Goal: Task Accomplishment & Management: Use online tool/utility

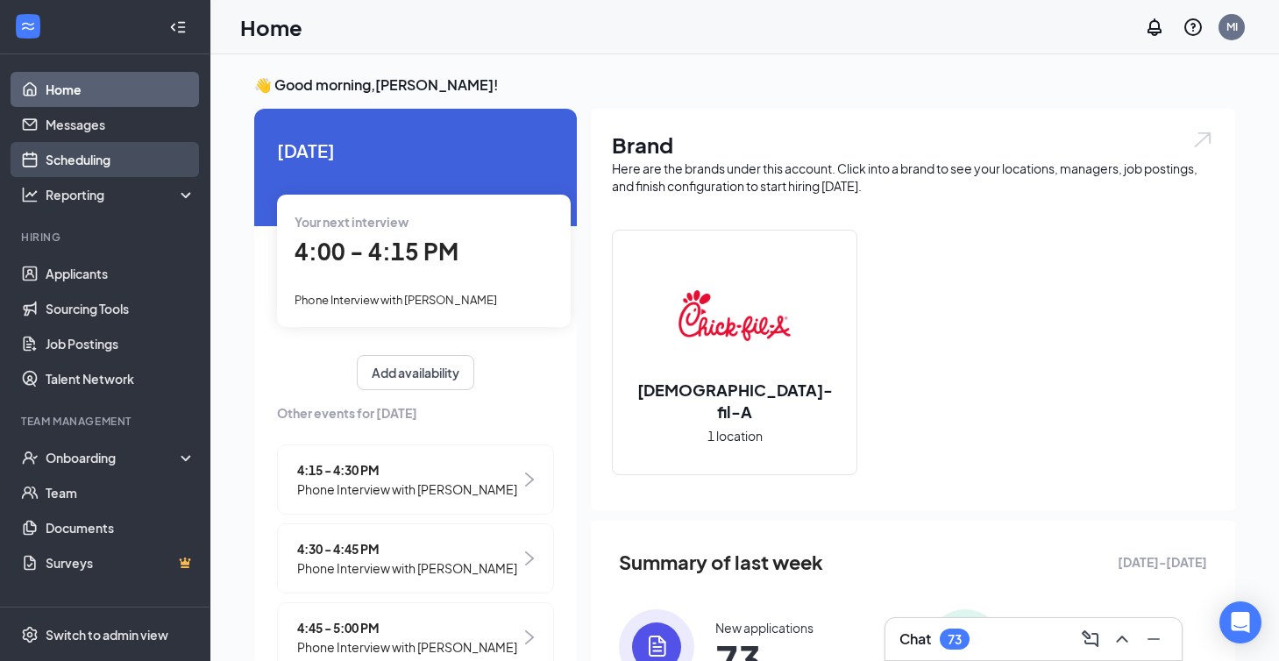
click at [94, 163] on link "Scheduling" at bounding box center [121, 159] width 150 height 35
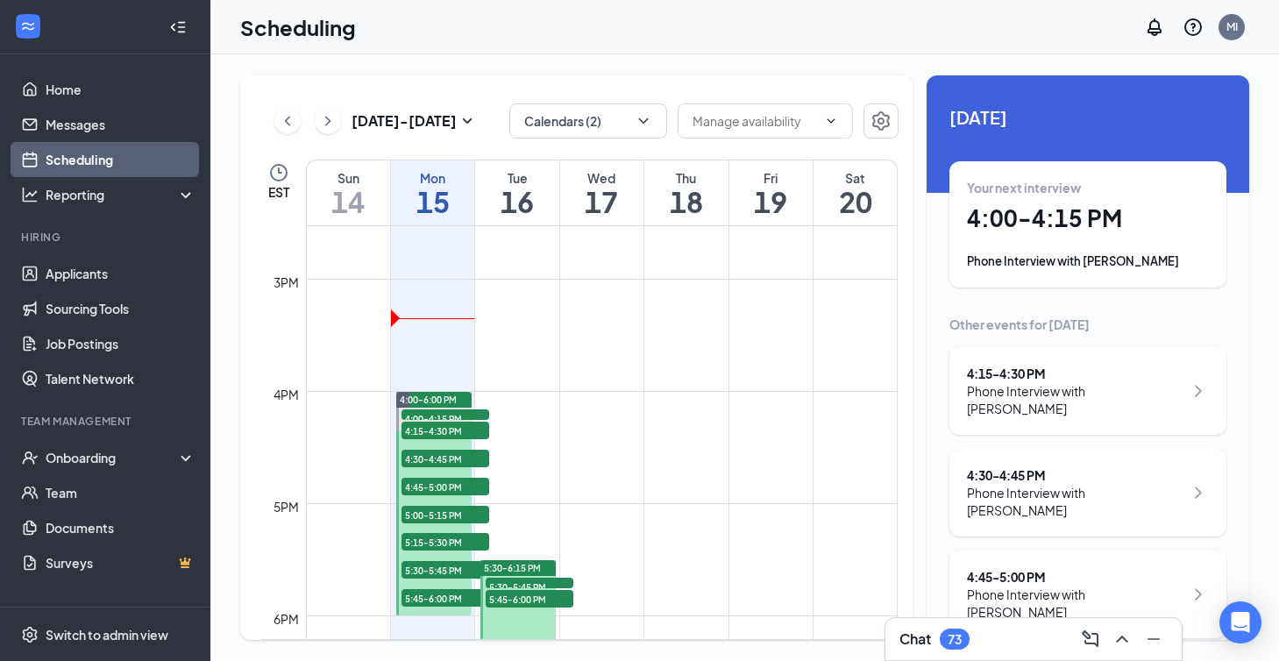
scroll to position [1688, 0]
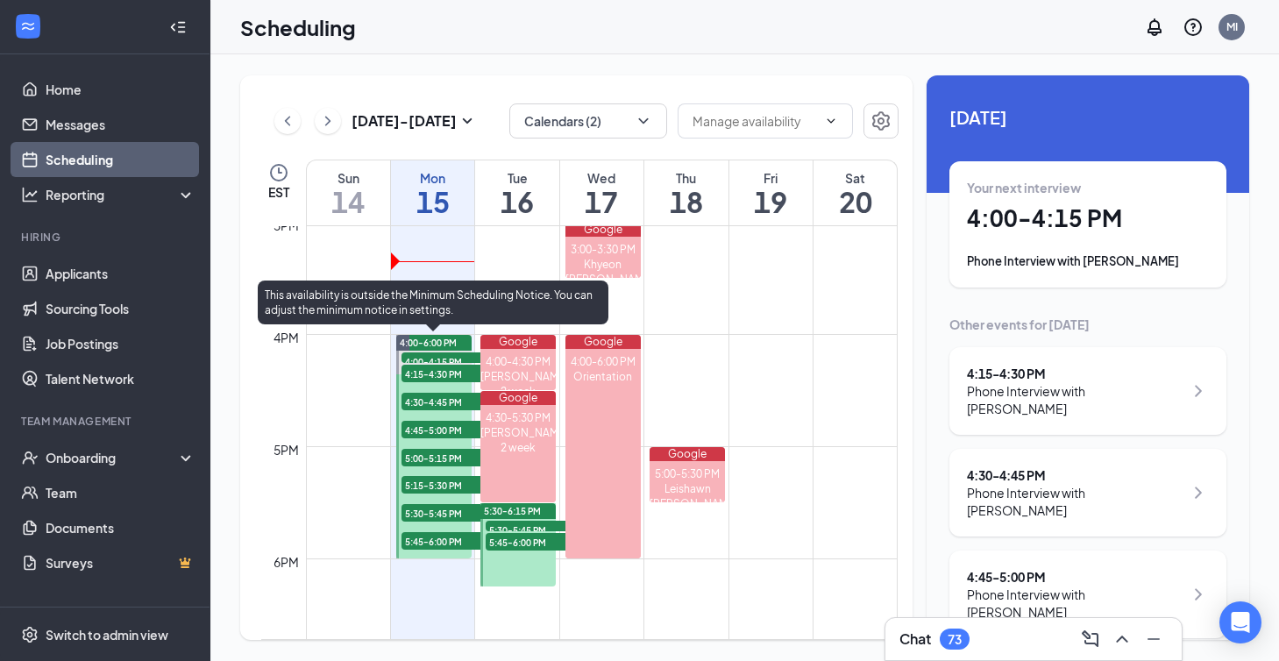
click at [449, 358] on span "4:00-4:15 PM" at bounding box center [446, 361] width 88 height 18
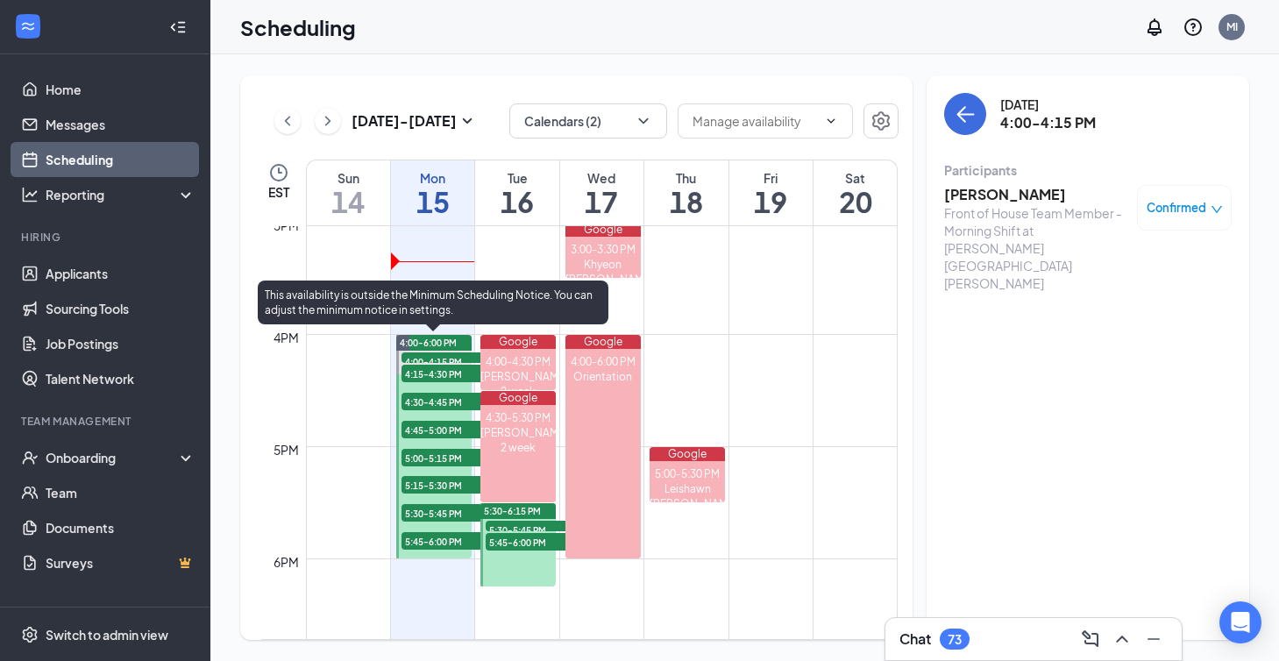
click at [460, 542] on span "5:45-6:00 PM" at bounding box center [446, 541] width 88 height 18
click at [446, 355] on span "4:00-4:15 PM" at bounding box center [446, 361] width 88 height 18
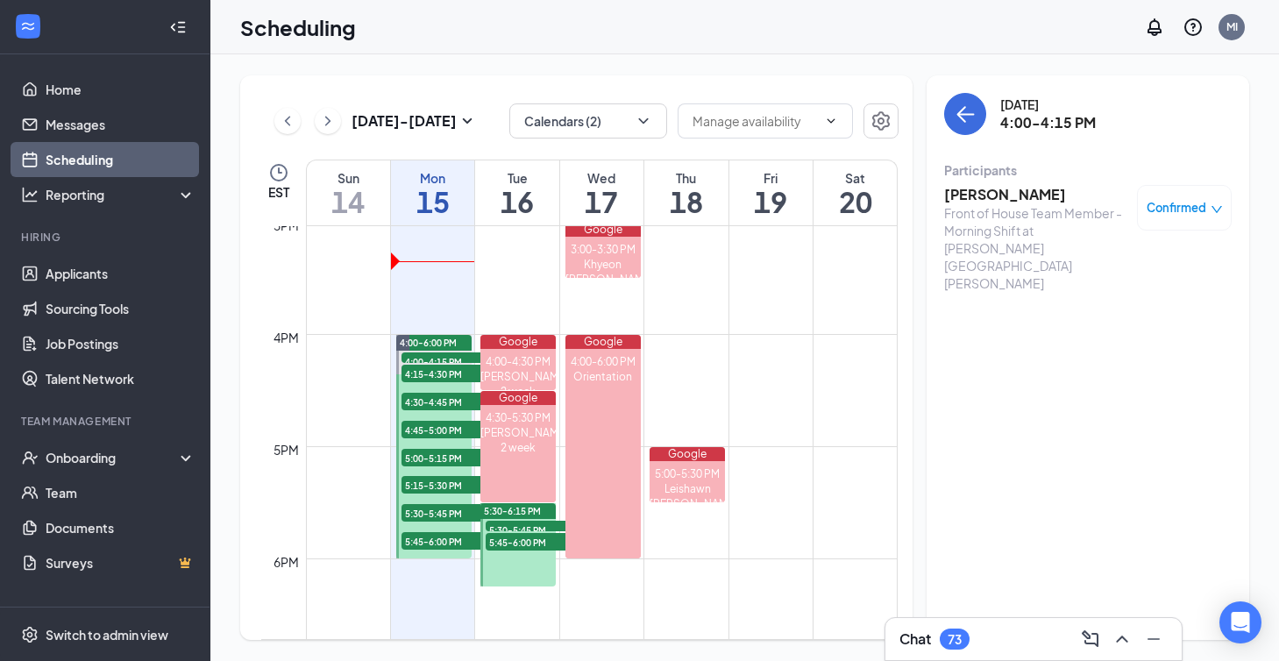
click at [997, 203] on h3 "[PERSON_NAME]" at bounding box center [1036, 194] width 184 height 19
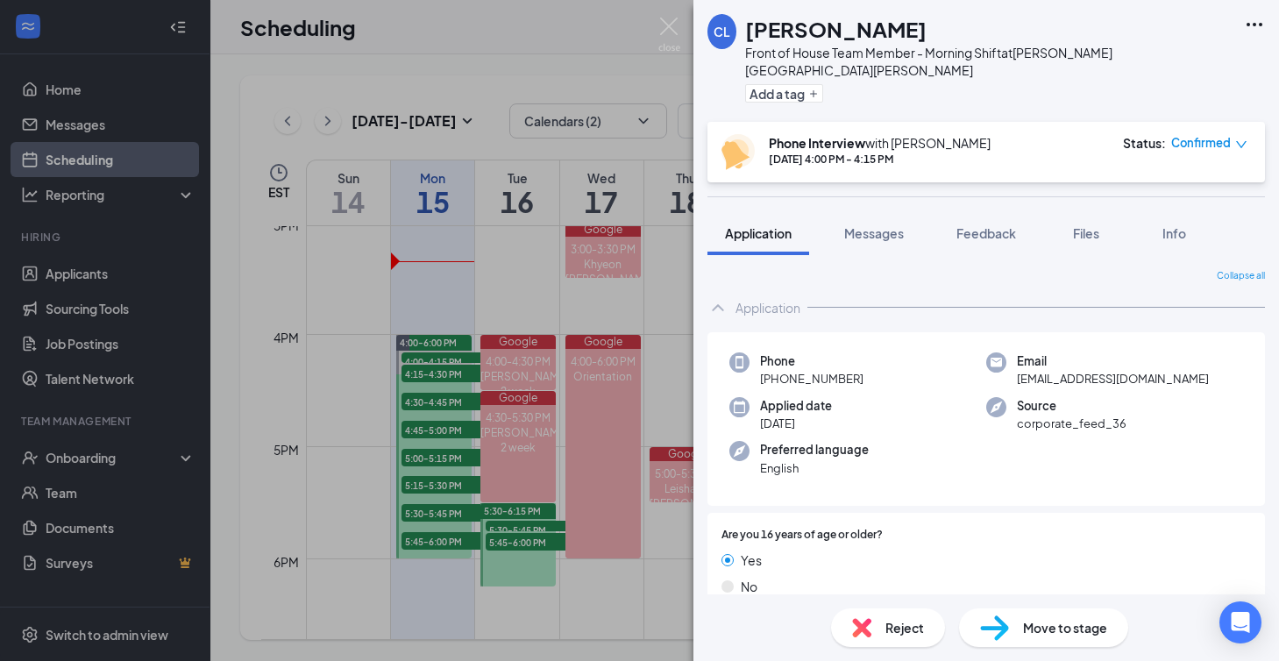
click at [445, 377] on div "[PERSON_NAME] Front of House Team Member - Morning Shift at [PERSON_NAME][GEOGR…" at bounding box center [639, 330] width 1279 height 661
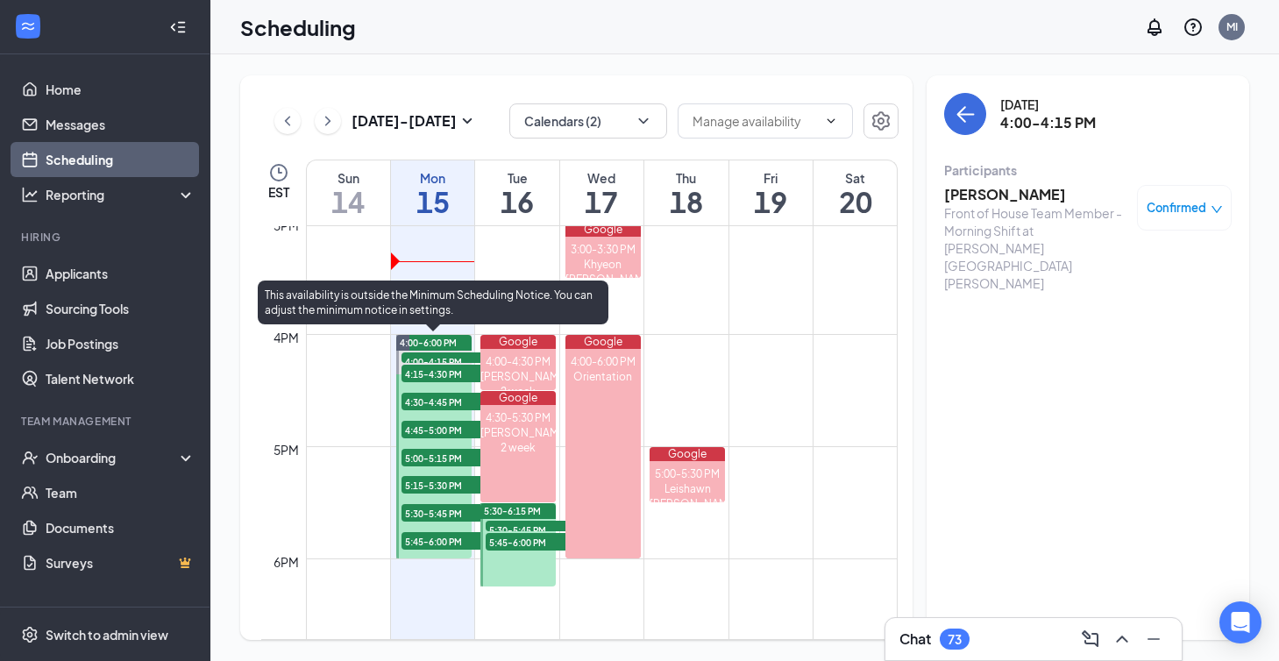
click at [441, 372] on span "4:15-4:30 PM" at bounding box center [446, 374] width 88 height 18
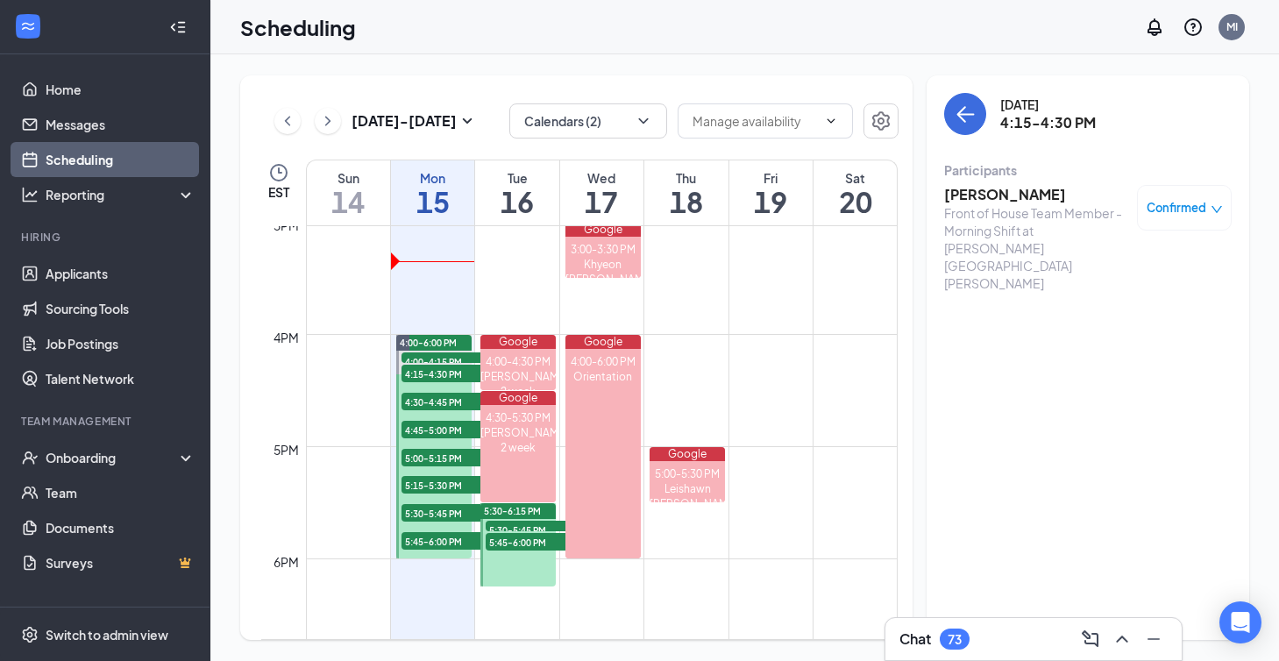
click at [1011, 193] on h3 "[PERSON_NAME]" at bounding box center [1036, 194] width 184 height 19
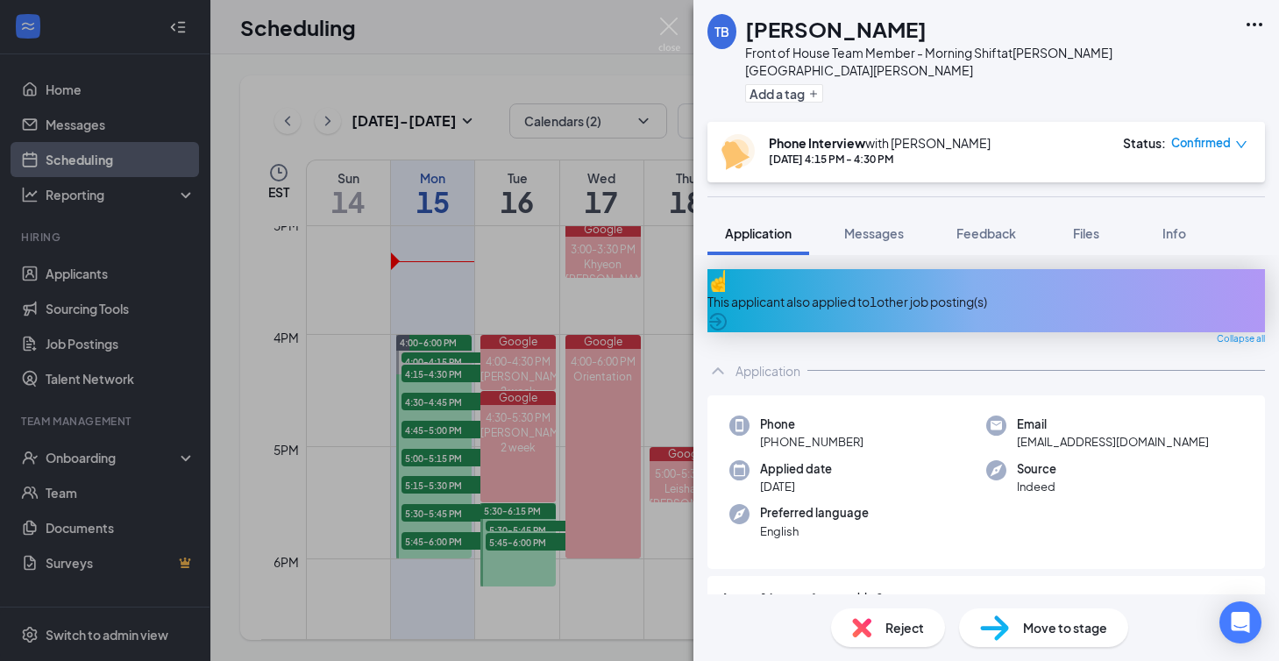
click at [427, 399] on div "TB [PERSON_NAME] Front of House Team Member - Morning Shift at [PERSON_NAME][GE…" at bounding box center [639, 330] width 1279 height 661
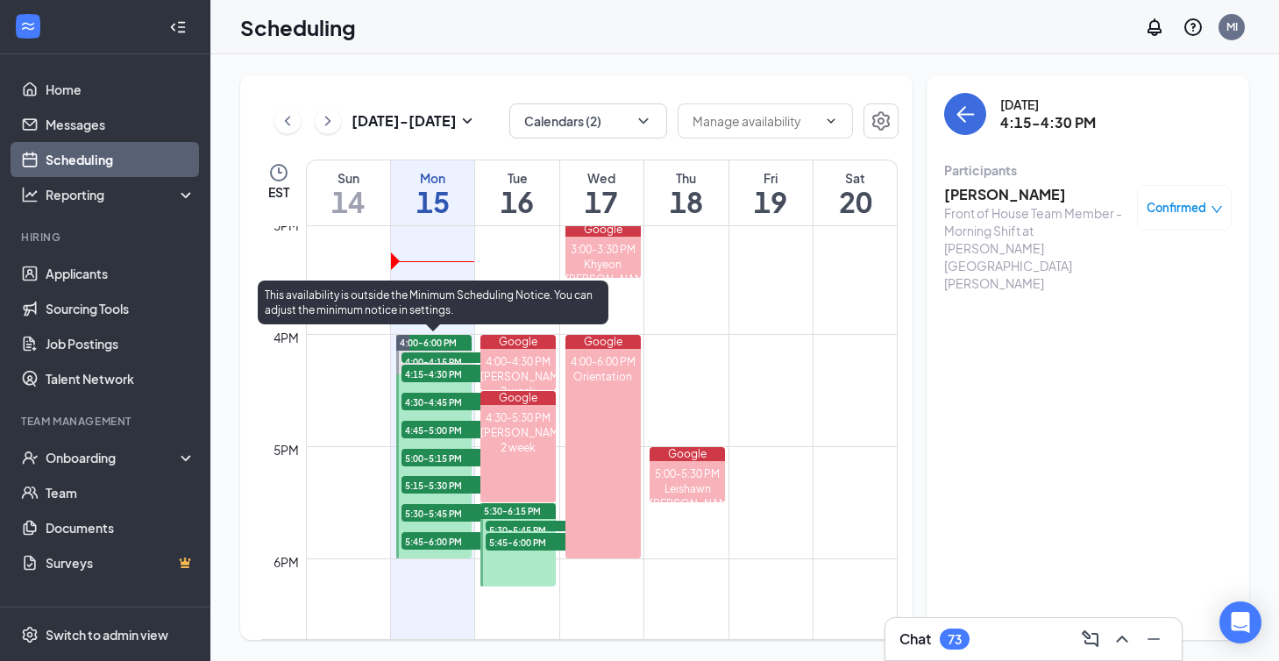
click at [427, 399] on span "4:30-4:45 PM" at bounding box center [446, 402] width 88 height 18
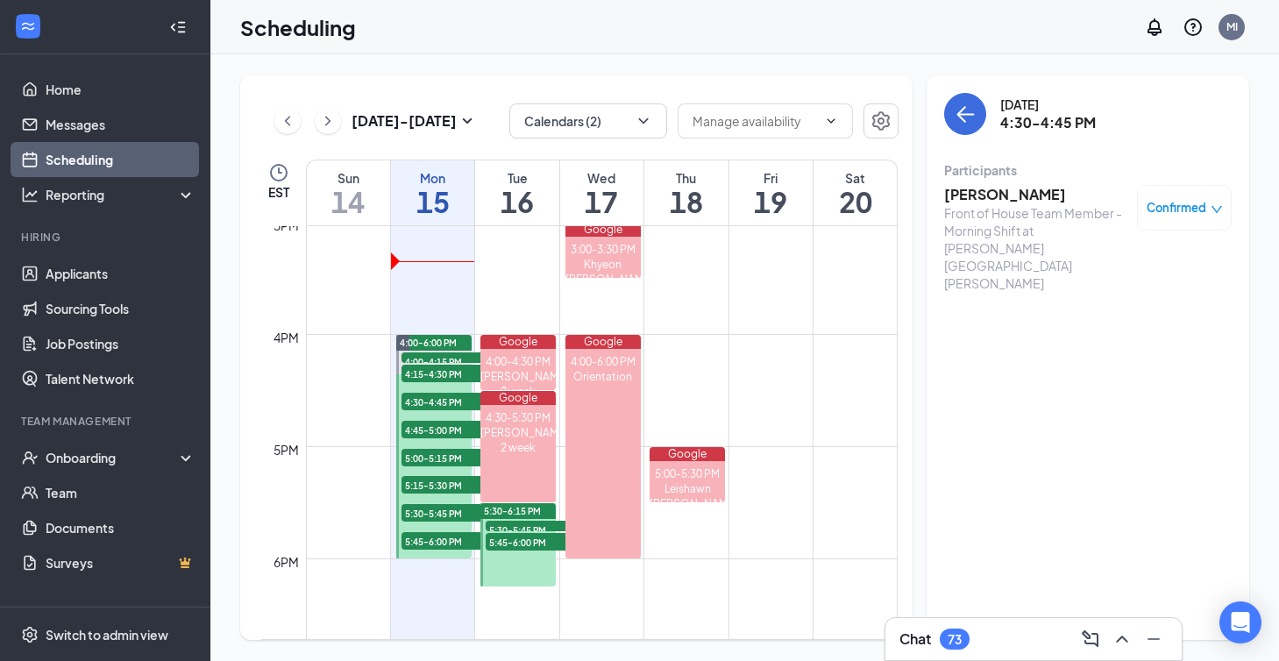
click at [965, 202] on h3 "[PERSON_NAME]" at bounding box center [1036, 194] width 184 height 19
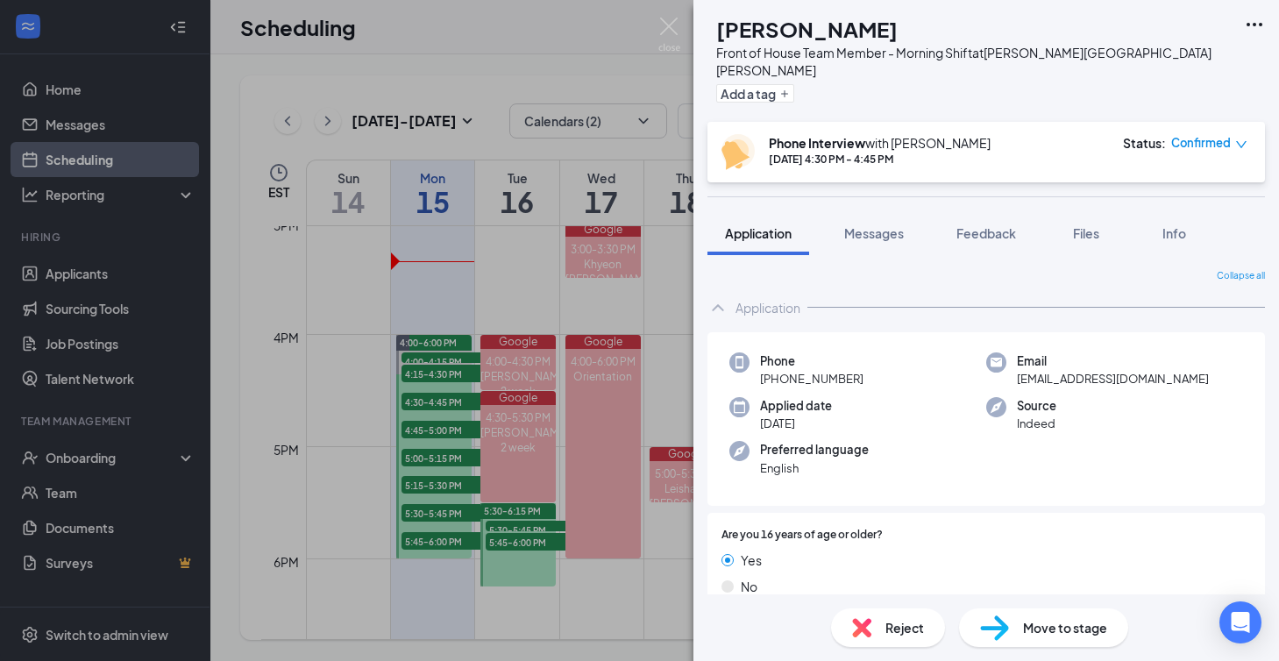
click at [431, 430] on div "DH [PERSON_NAME] Front of House Team Member - Morning Shift at [PERSON_NAME][GE…" at bounding box center [639, 330] width 1279 height 661
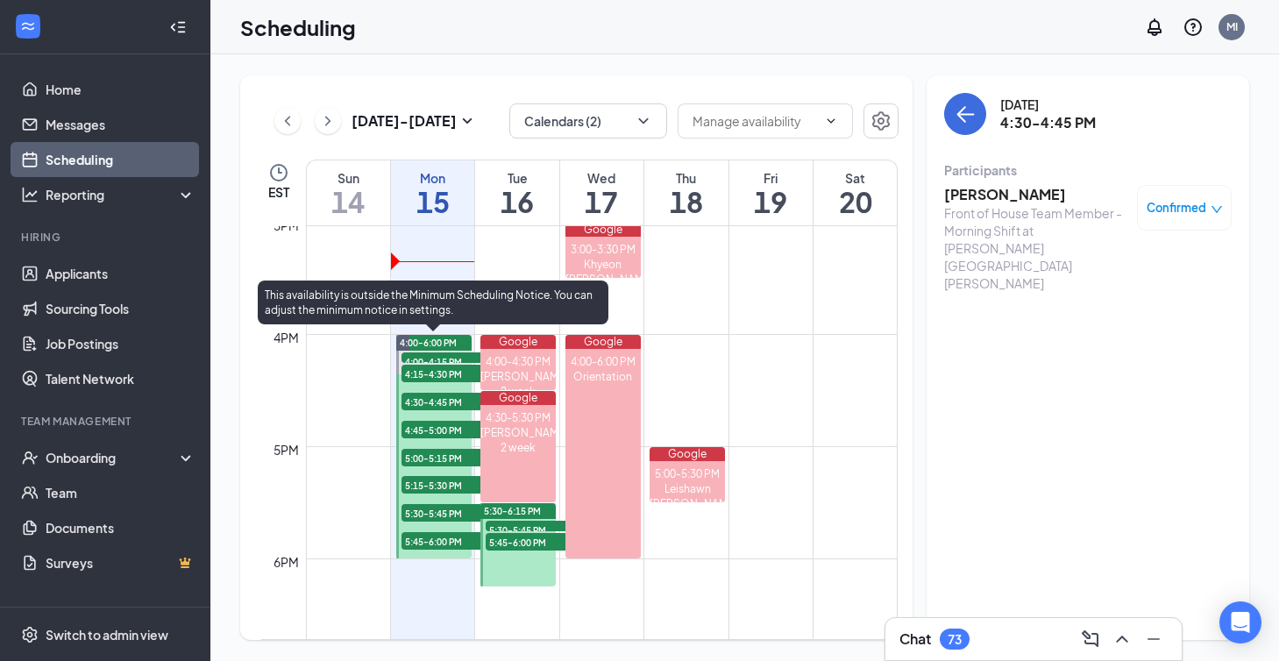
click at [431, 430] on span "4:45-5:00 PM" at bounding box center [446, 430] width 88 height 18
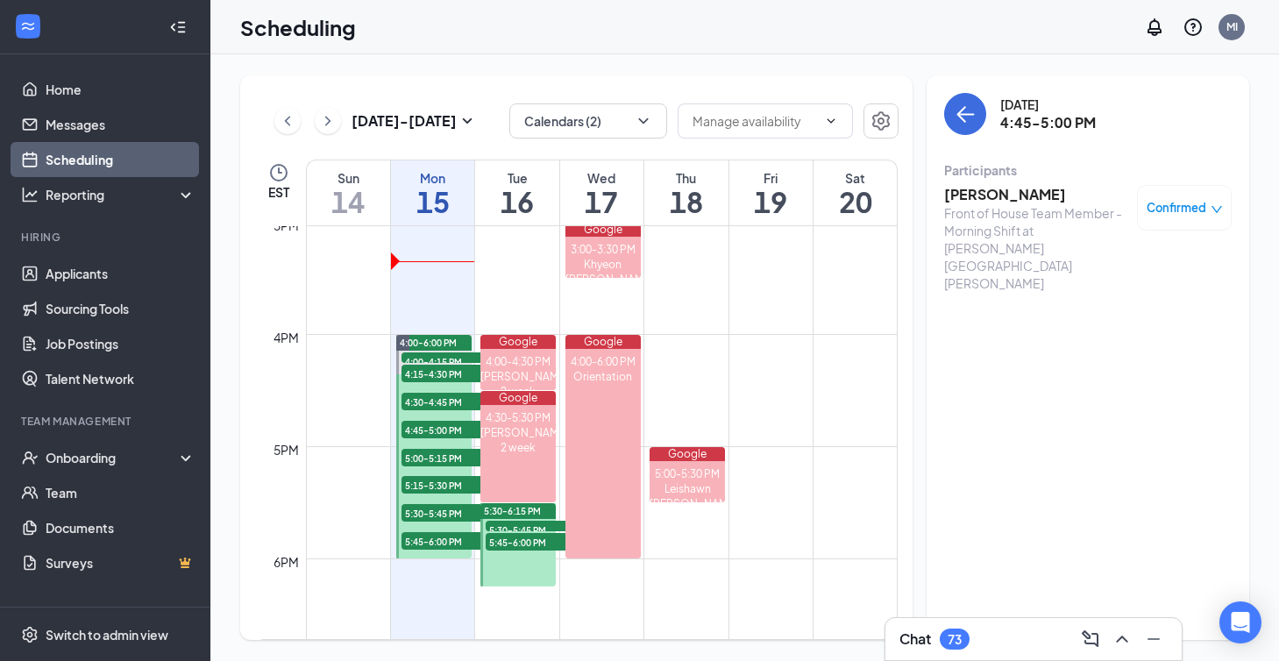
click at [991, 189] on h3 "[PERSON_NAME]" at bounding box center [1036, 194] width 184 height 19
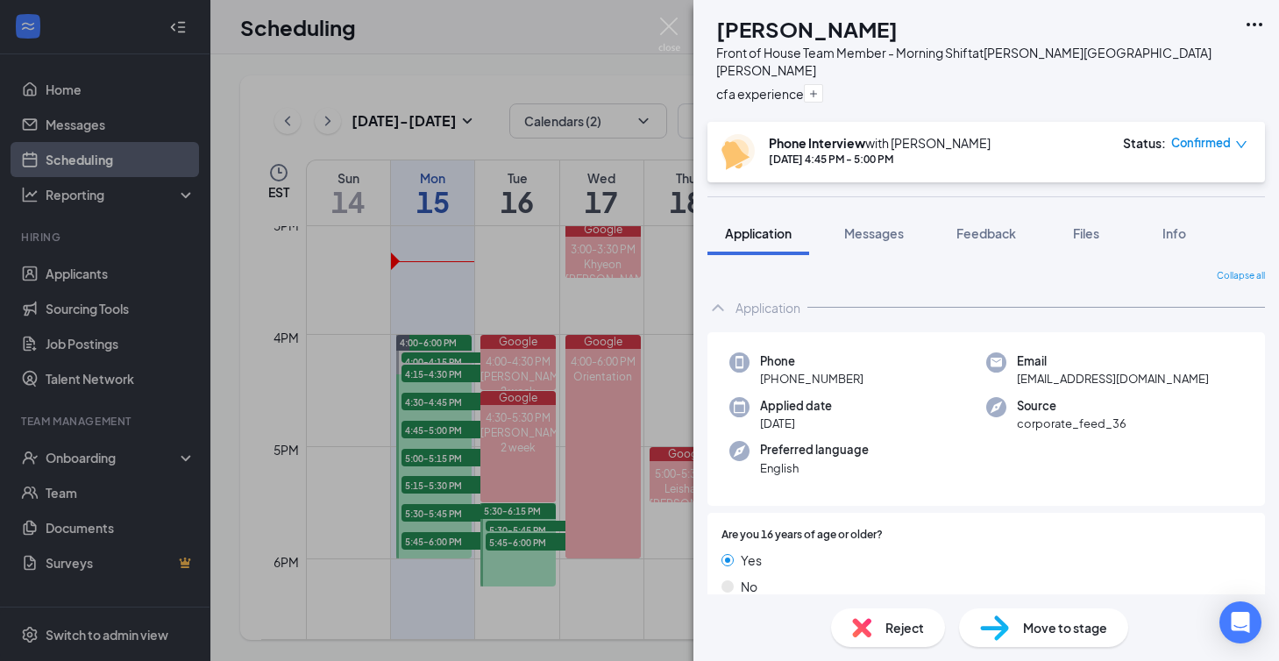
click at [452, 456] on div "[PERSON_NAME] Kayhlin [PERSON_NAME] Front of House Team Member - Morning Shift …" at bounding box center [639, 330] width 1279 height 661
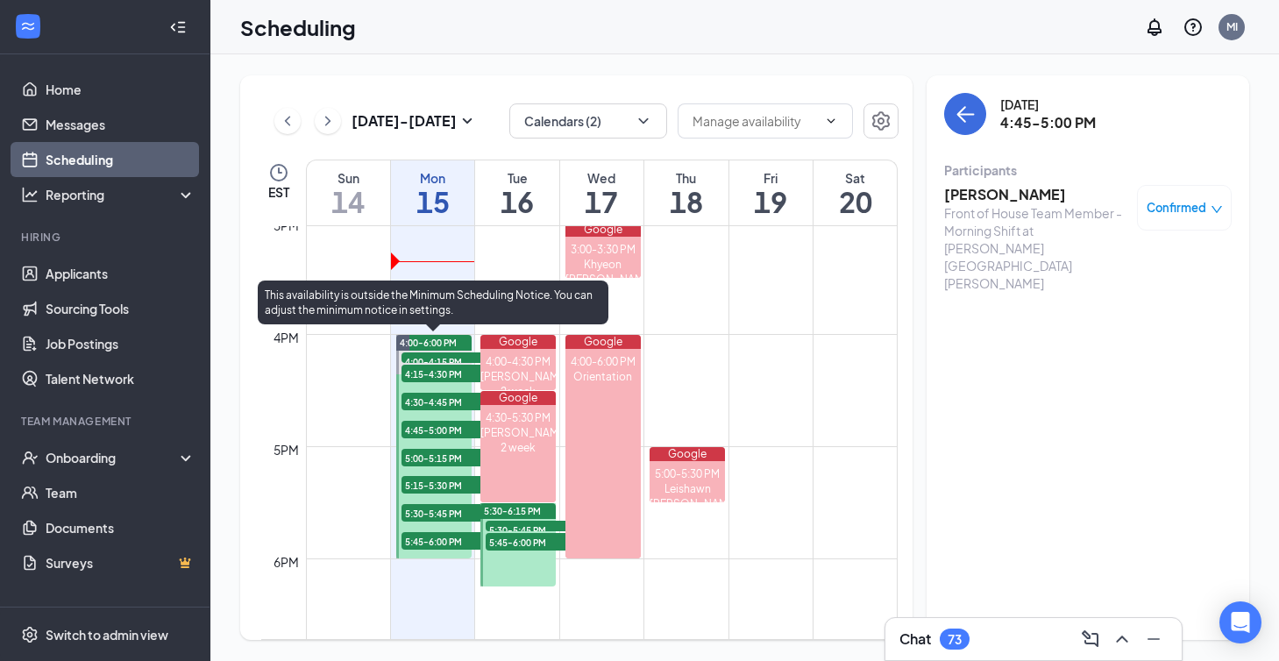
click at [440, 419] on div "4:45-5:00 PM 1" at bounding box center [445, 429] width 91 height 21
click at [438, 433] on span "4:45-5:00 PM" at bounding box center [446, 430] width 88 height 18
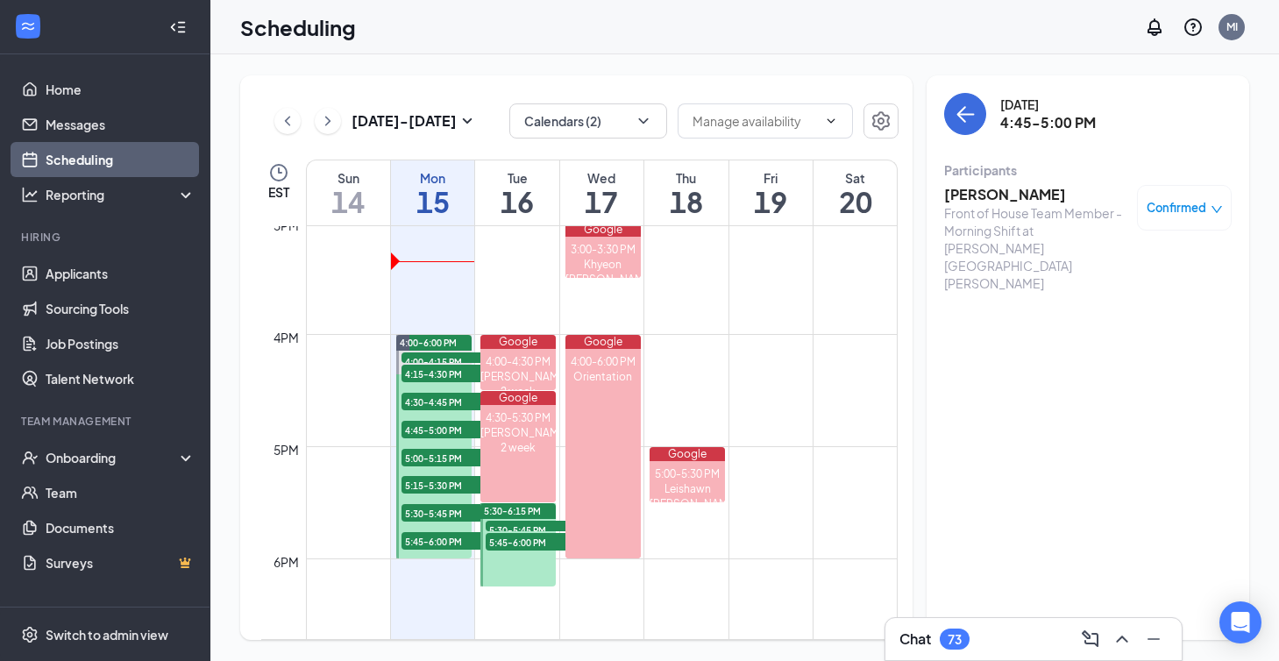
click at [968, 189] on h3 "[PERSON_NAME]" at bounding box center [1036, 194] width 184 height 19
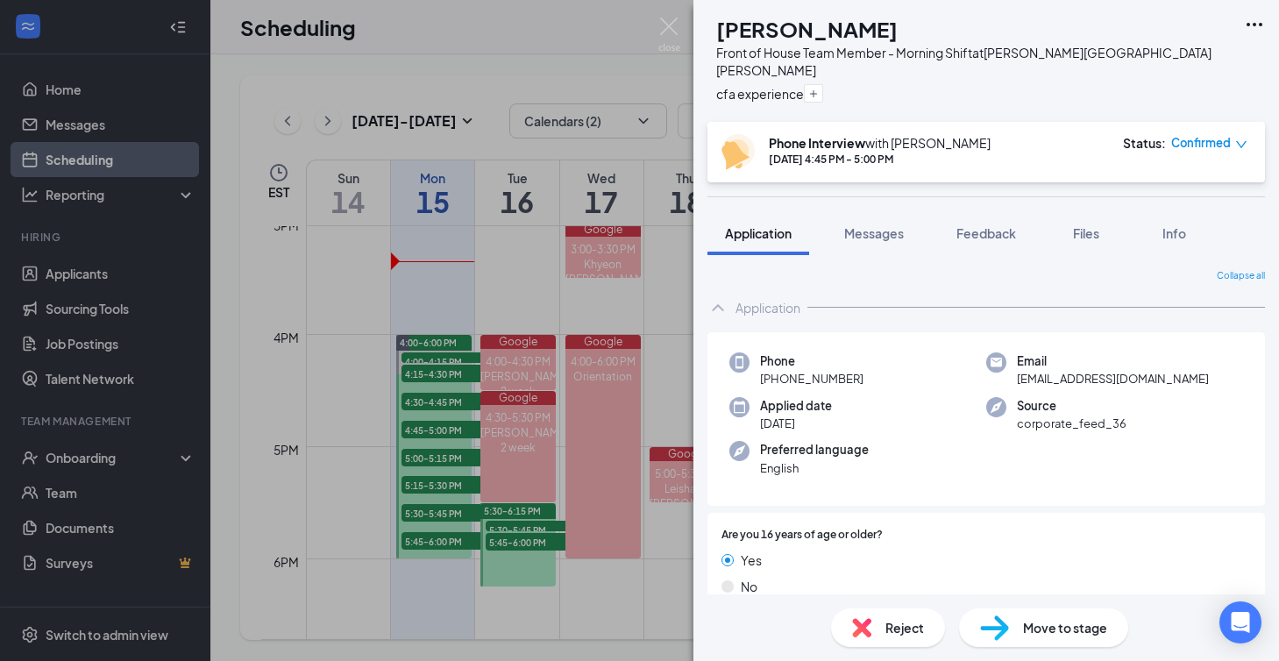
click at [442, 440] on div "[PERSON_NAME] Kayhlin [PERSON_NAME] Front of House Team Member - Morning Shift …" at bounding box center [639, 330] width 1279 height 661
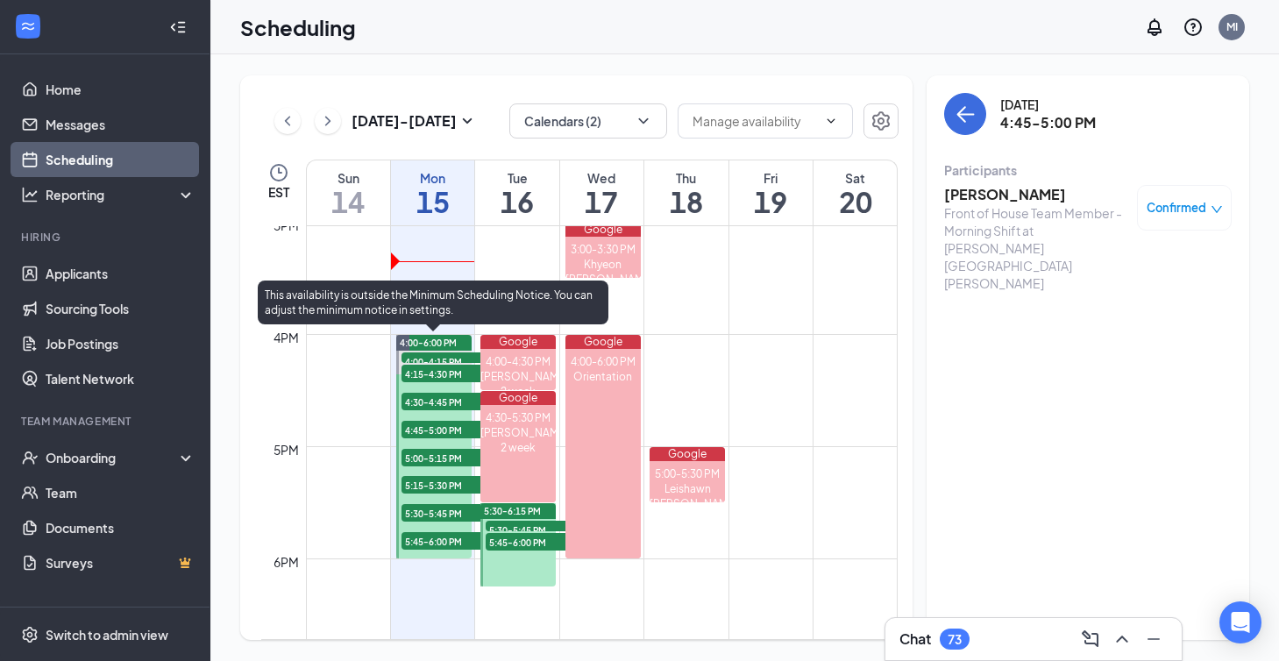
click at [438, 455] on span "5:00-5:15 PM" at bounding box center [446, 458] width 88 height 18
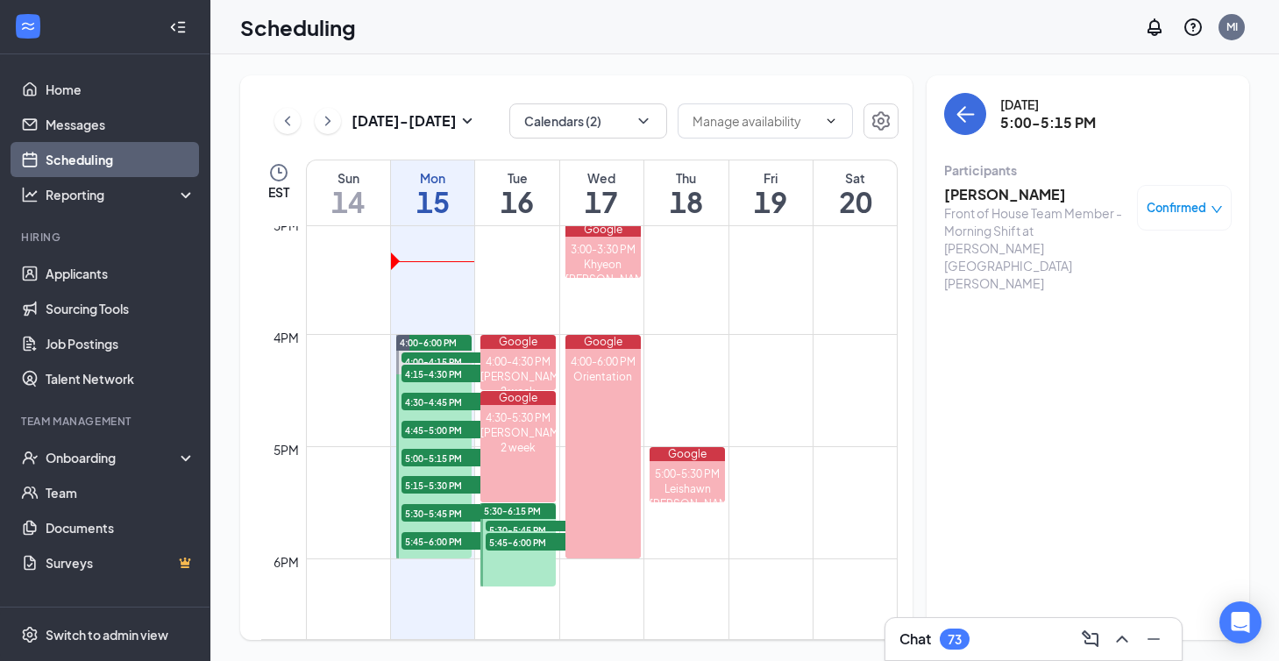
click at [959, 194] on h3 "[PERSON_NAME]" at bounding box center [1036, 194] width 184 height 19
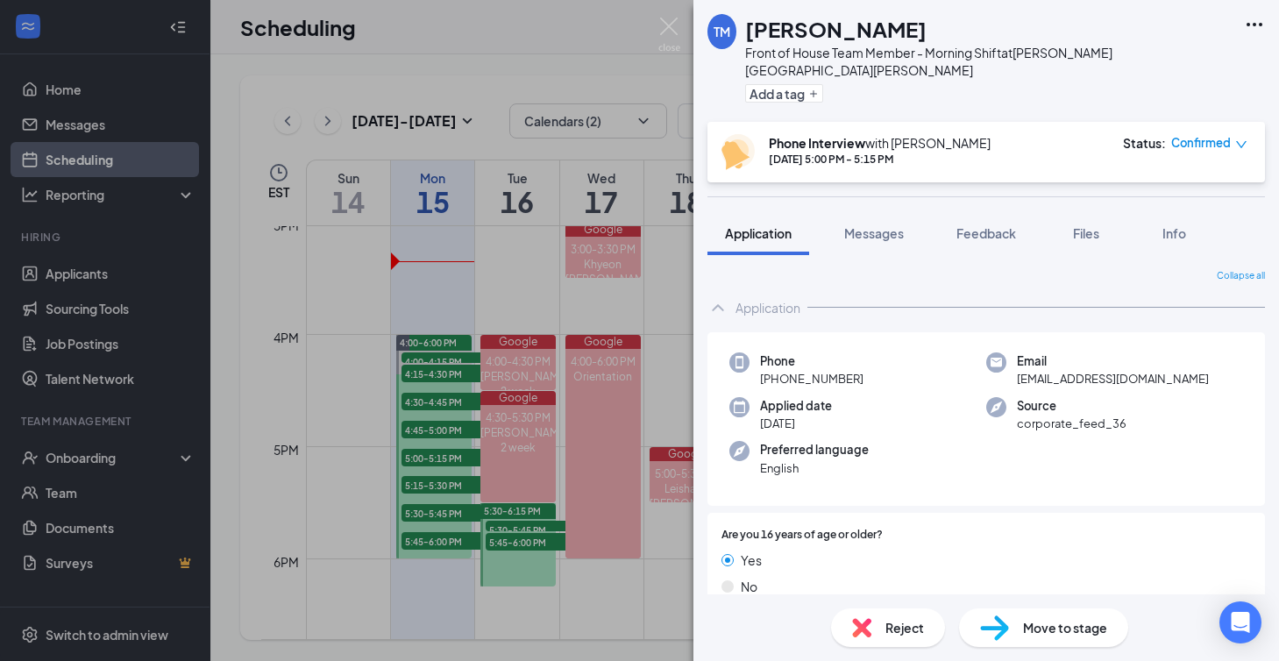
click at [448, 495] on div "TM [PERSON_NAME] Front of House Team Member - Morning Shift at [PERSON_NAME][GE…" at bounding box center [639, 330] width 1279 height 661
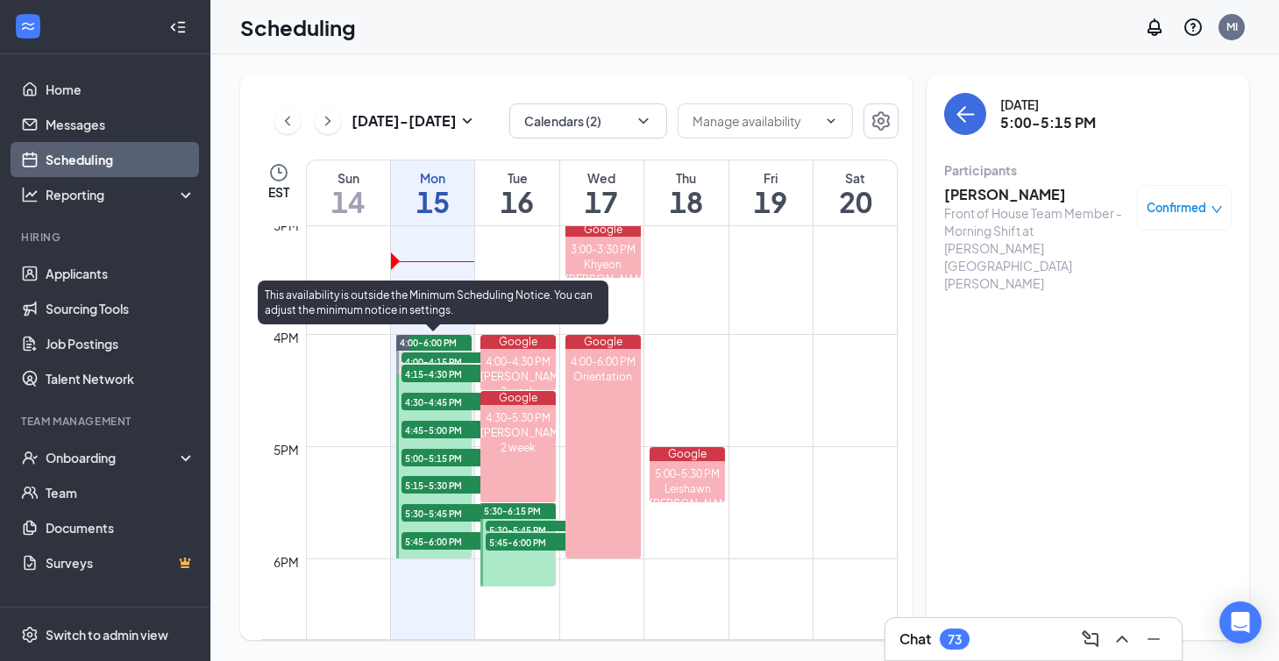
click at [448, 495] on div "5:15-5:30 PM 1" at bounding box center [445, 484] width 91 height 21
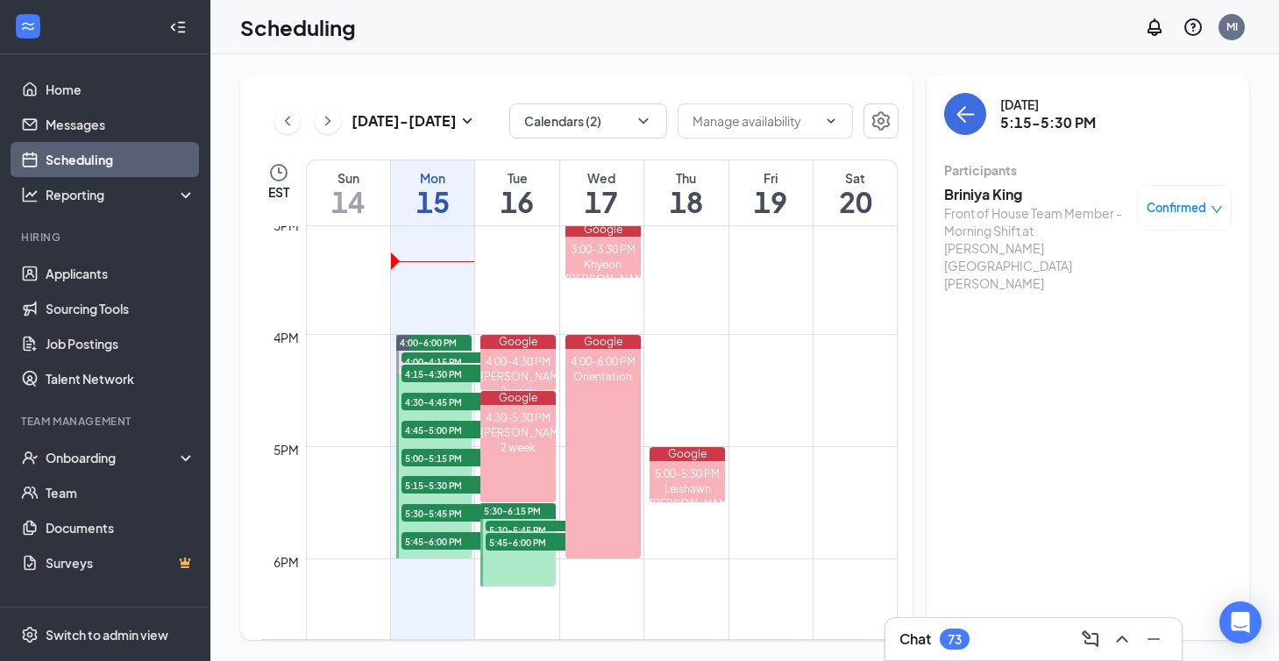
click at [986, 193] on h3 "Briniya King" at bounding box center [1036, 194] width 184 height 19
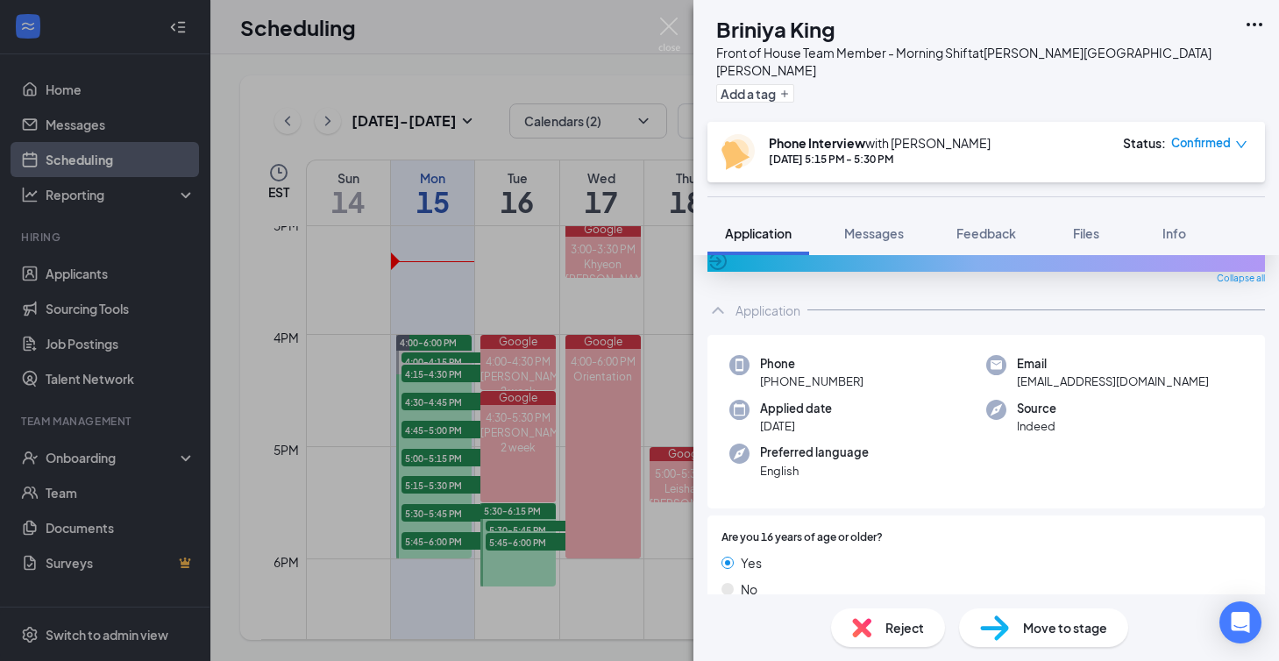
scroll to position [50, 0]
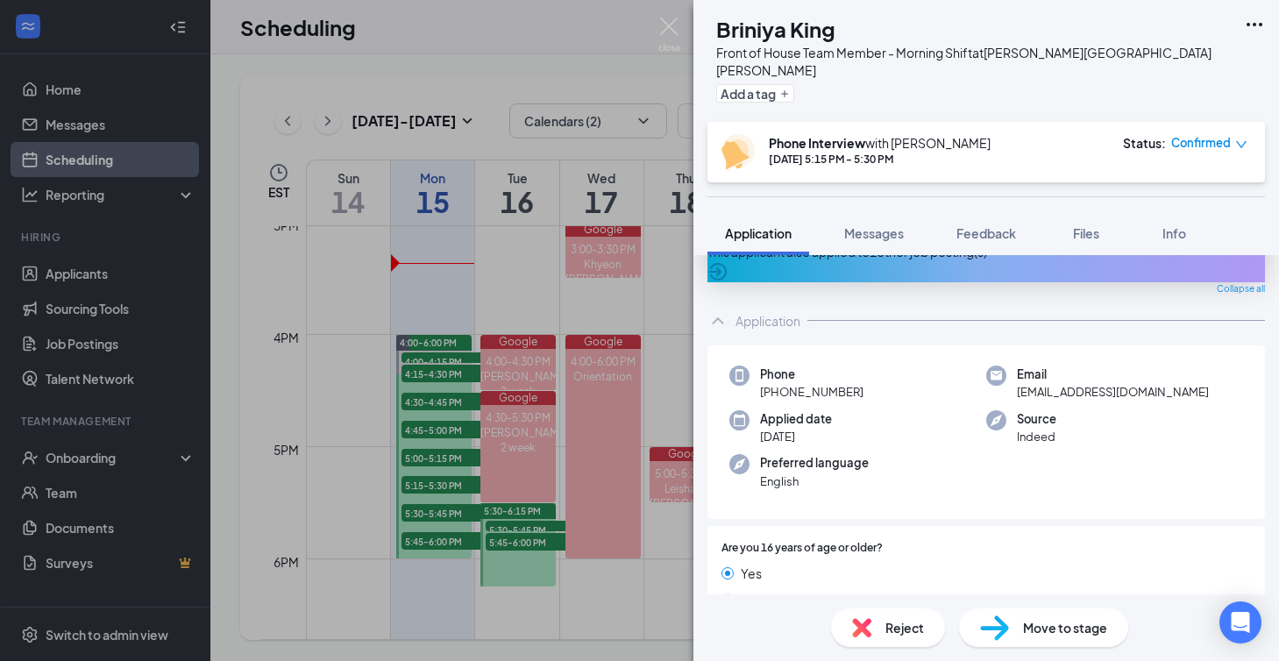
click at [434, 491] on div "BK Briniya King Front of House Team Member - Morning Shift at [PERSON_NAME][GEO…" at bounding box center [639, 330] width 1279 height 661
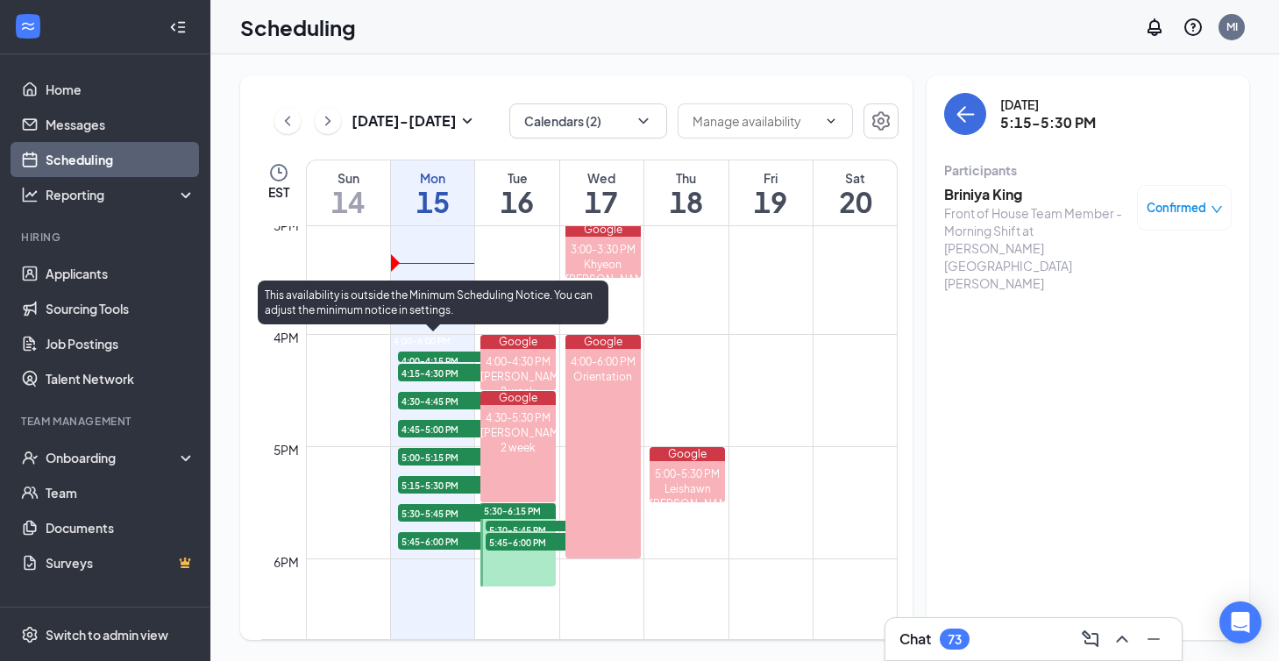
click at [434, 491] on span "5:15-5:30 PM" at bounding box center [442, 485] width 88 height 18
click at [435, 487] on span "5:15-5:30 PM" at bounding box center [442, 485] width 88 height 18
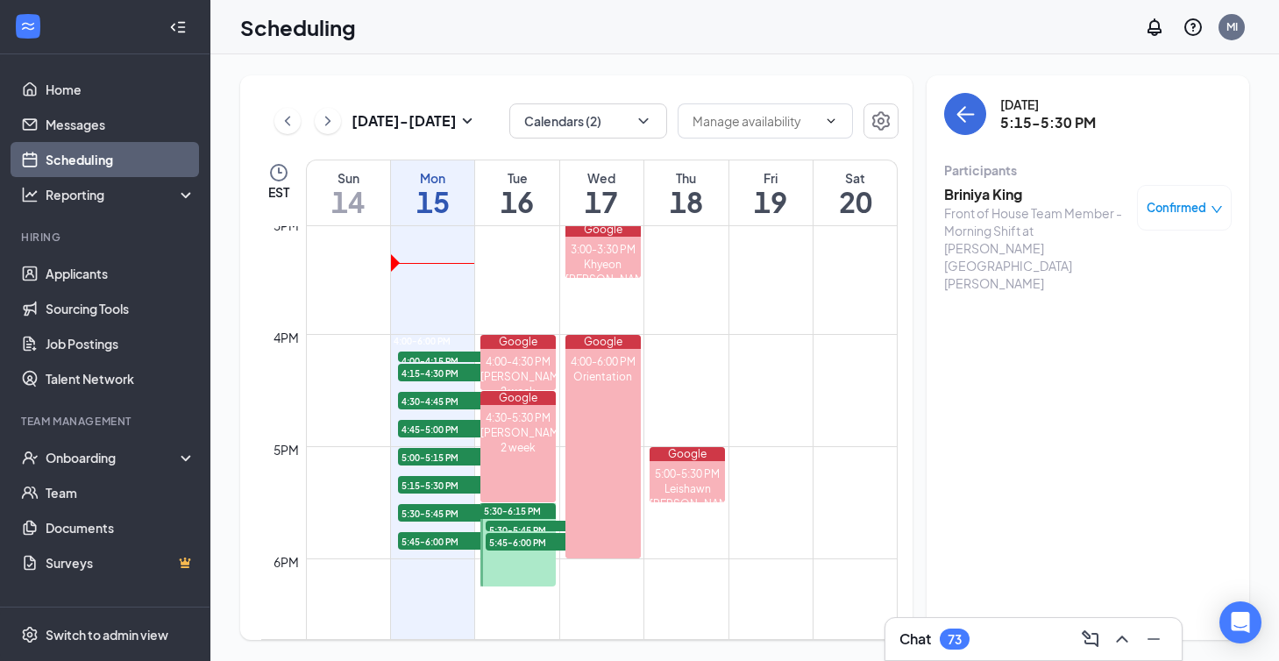
click at [981, 193] on h3 "Briniya King" at bounding box center [1036, 194] width 184 height 19
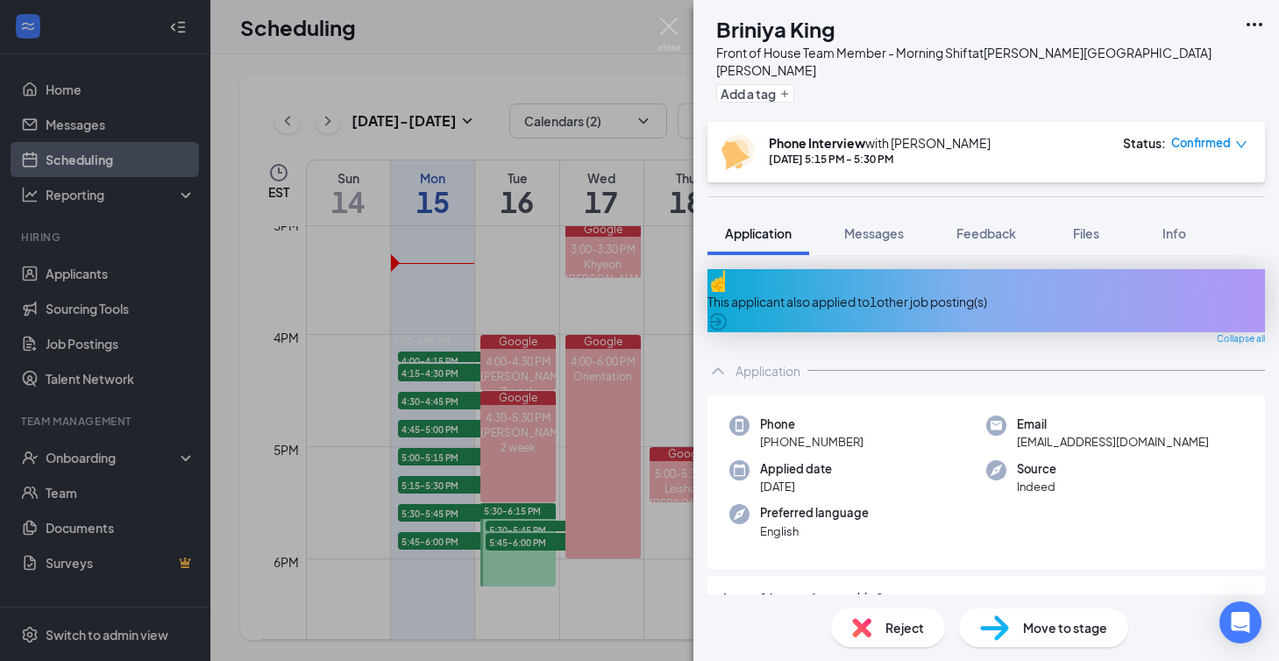
click at [417, 520] on div "BK Briniya King Front of House Team Member - Morning Shift at [PERSON_NAME][GEO…" at bounding box center [639, 330] width 1279 height 661
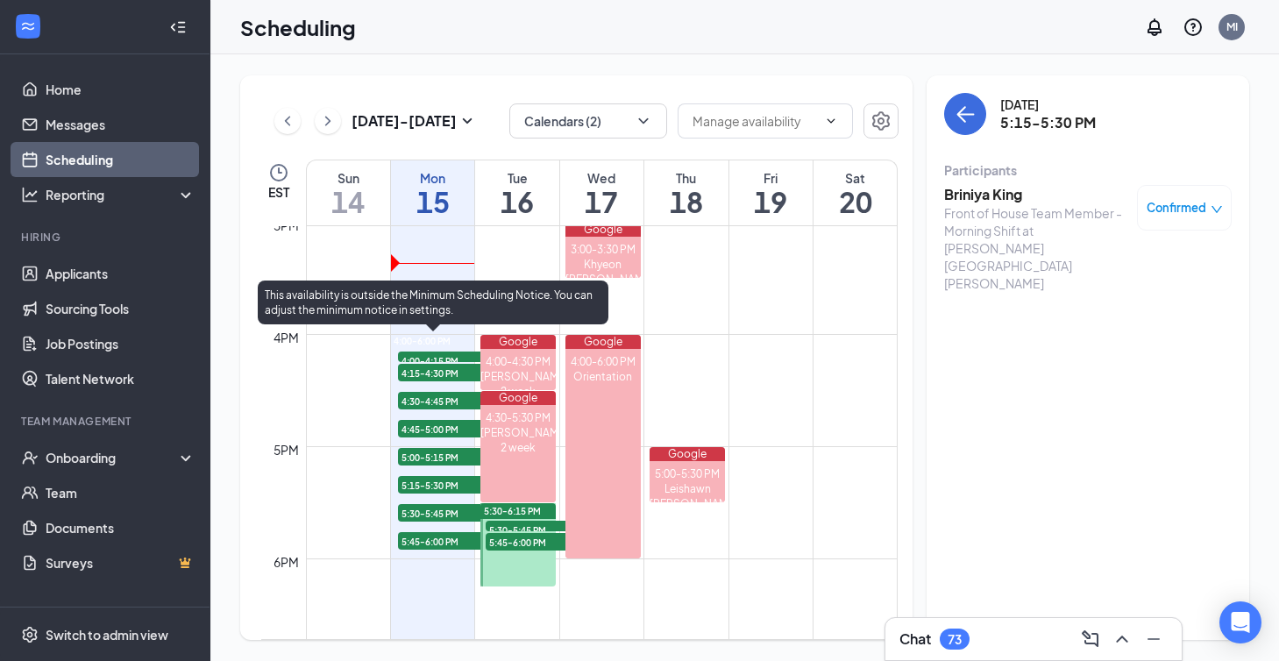
click at [417, 520] on span "5:30-5:45 PM" at bounding box center [442, 513] width 88 height 18
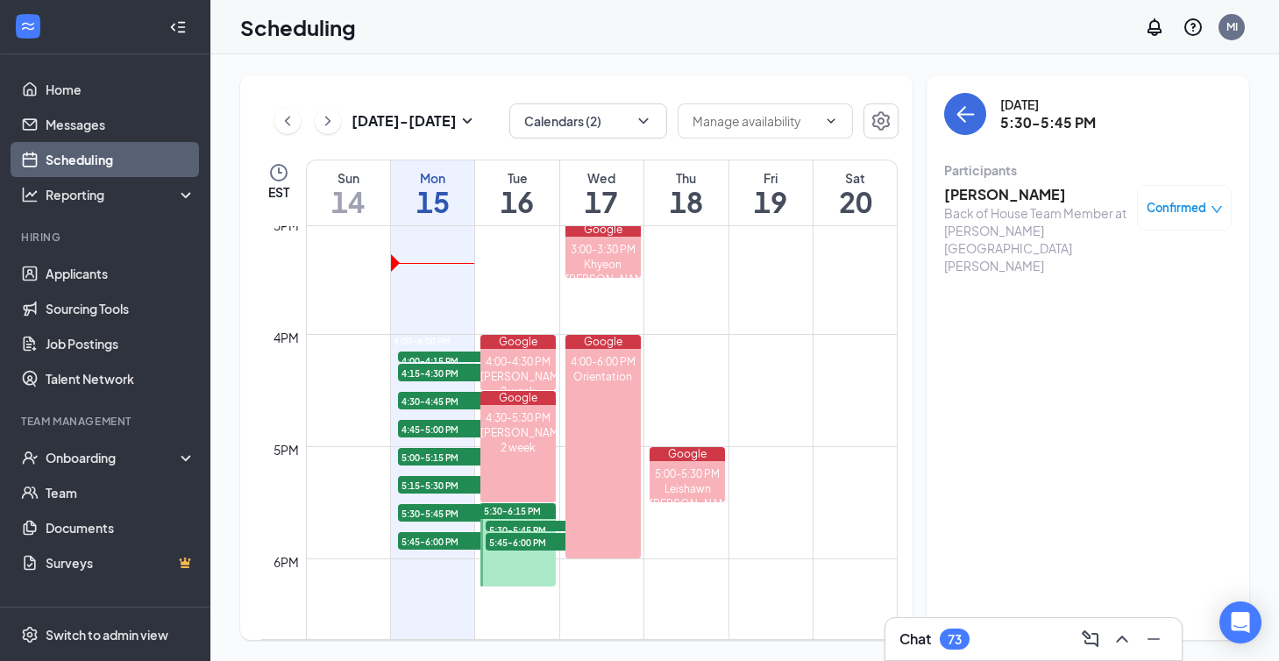
click at [993, 200] on h3 "[PERSON_NAME]" at bounding box center [1036, 194] width 184 height 19
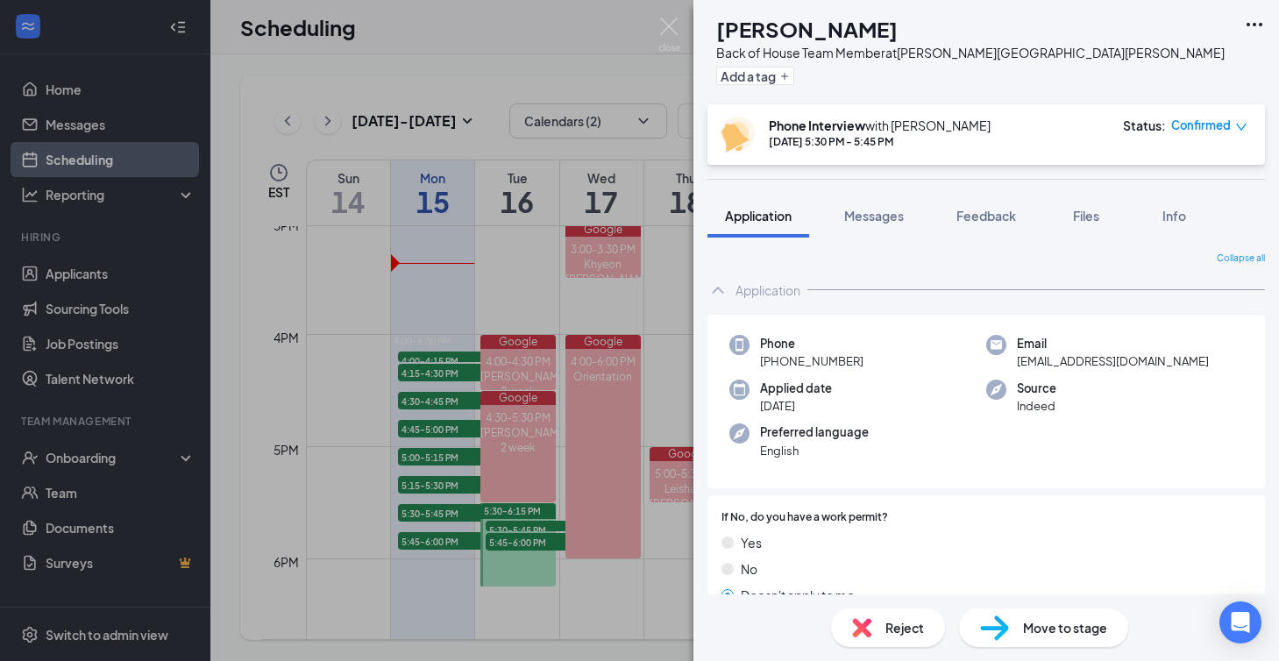
scroll to position [24, 0]
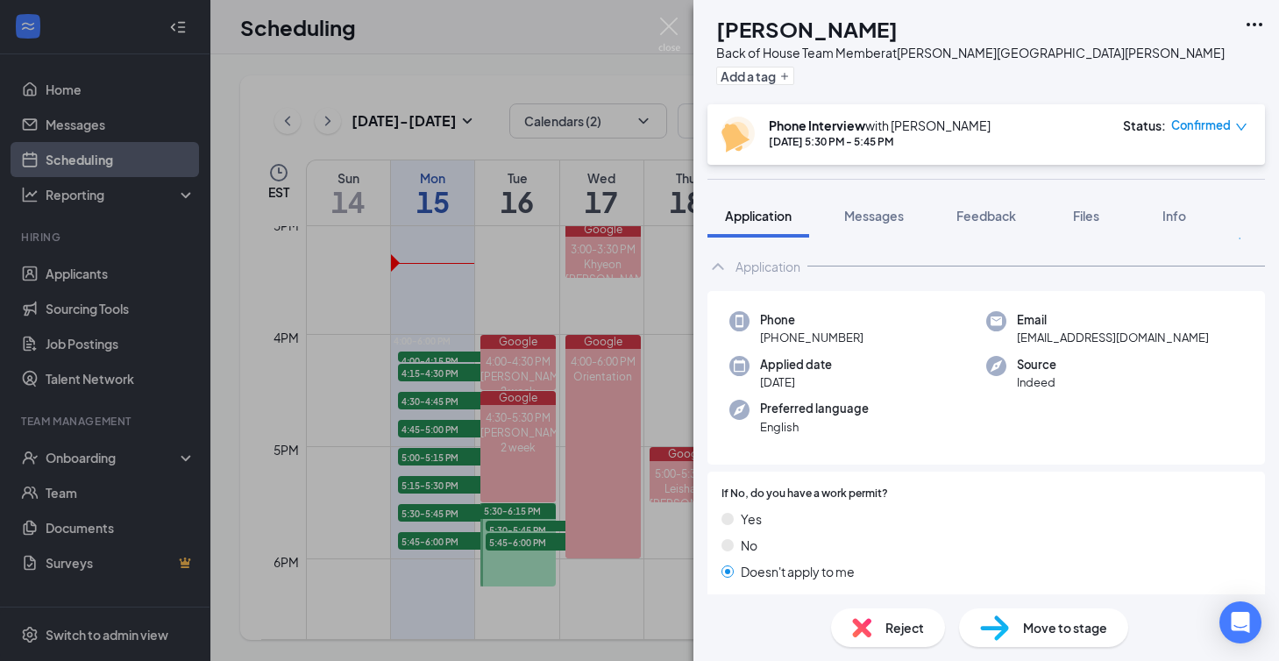
click at [440, 532] on div "AN [PERSON_NAME] Back of House Team Member at [PERSON_NAME][GEOGRAPHIC_DATA][PE…" at bounding box center [639, 330] width 1279 height 661
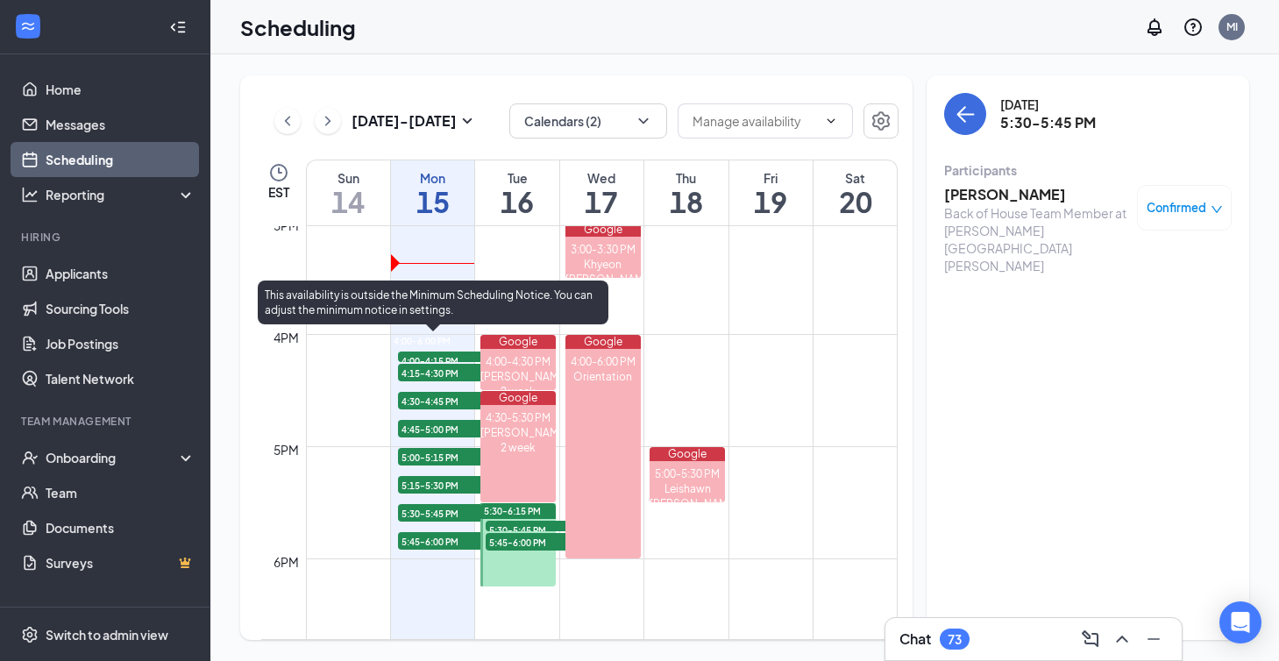
click at [437, 543] on span "5:45-6:00 PM" at bounding box center [442, 541] width 88 height 18
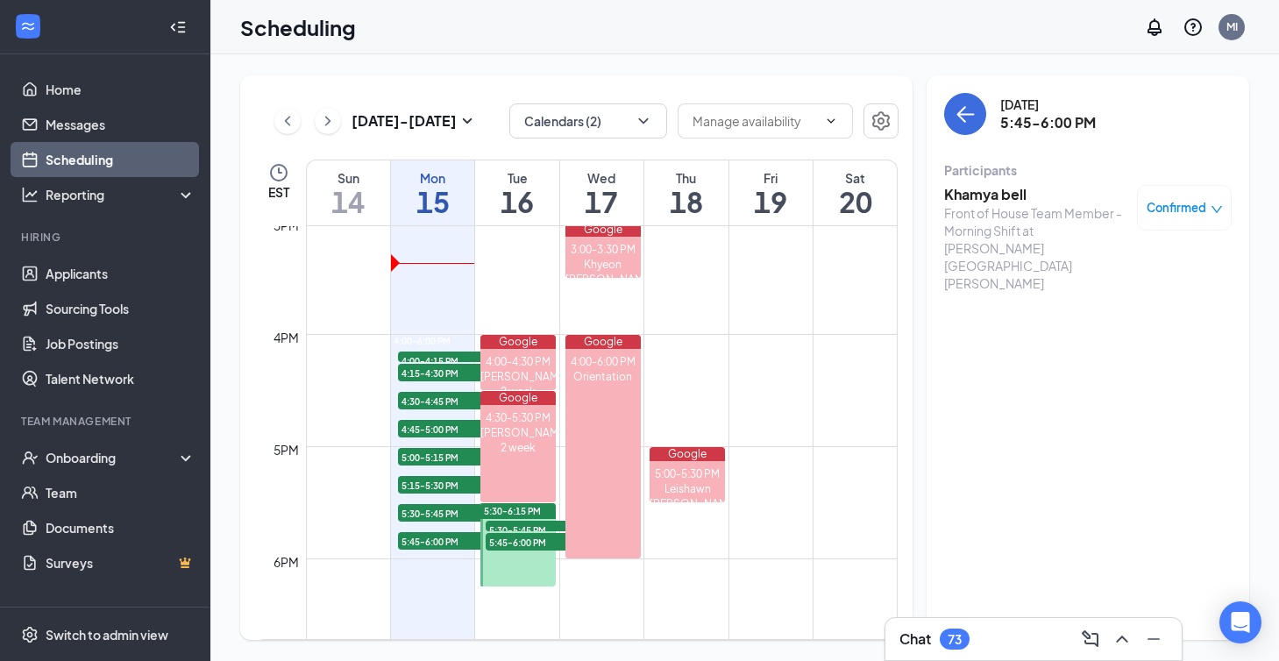
click at [995, 208] on div "Front of House Team Member - Morning Shift at [PERSON_NAME][GEOGRAPHIC_DATA][PE…" at bounding box center [1036, 248] width 184 height 88
click at [990, 201] on h3 "Khamya bell" at bounding box center [1036, 194] width 184 height 19
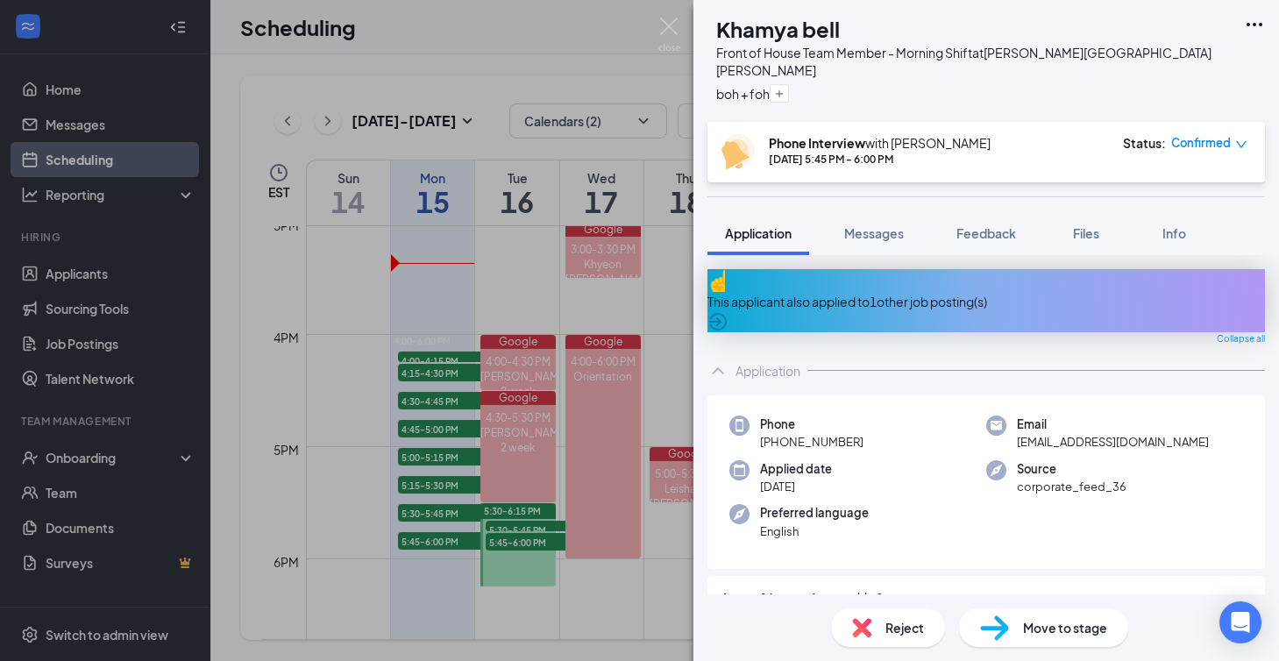
click at [395, 321] on div "KB Khamya bell Front of House Team Member - Morning Shift at [PERSON_NAME][GEOG…" at bounding box center [639, 330] width 1279 height 661
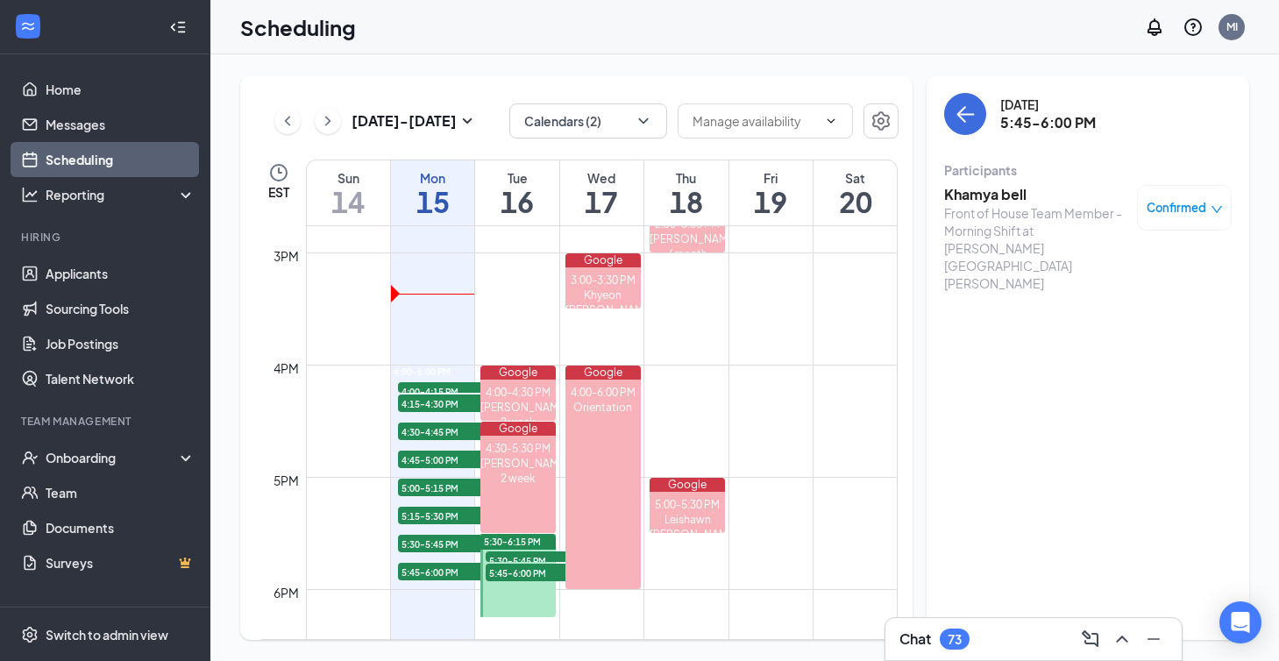
scroll to position [1743, 0]
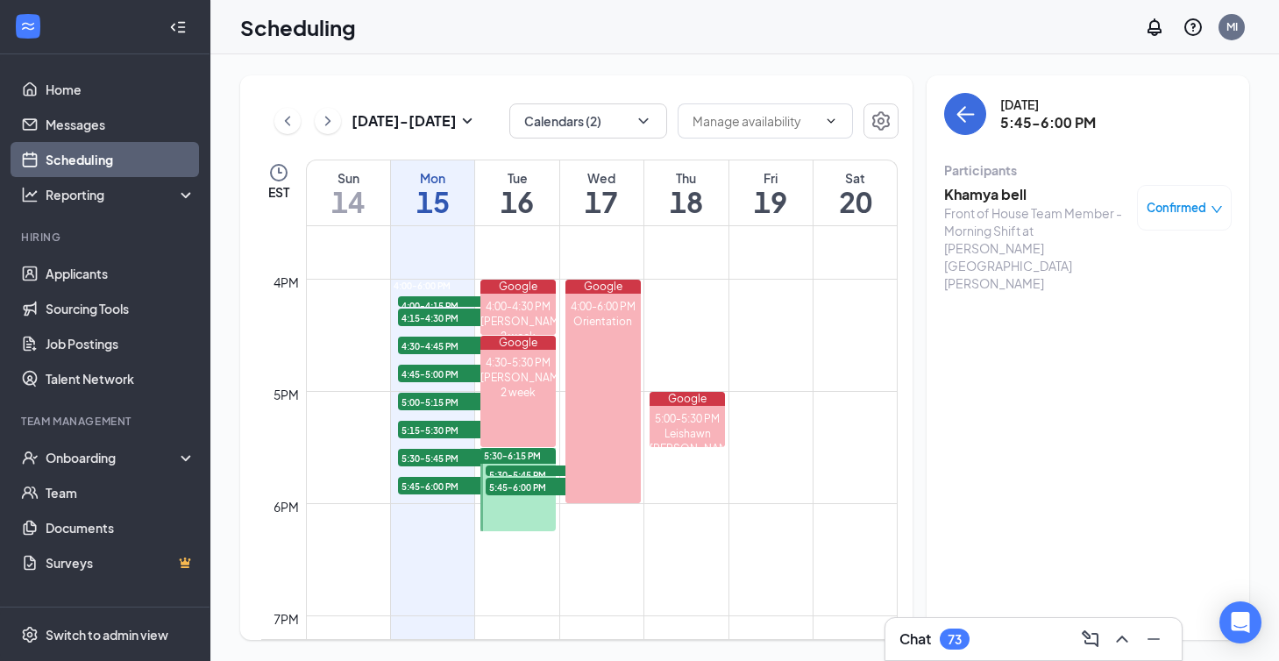
click at [936, 644] on div "Chat 73" at bounding box center [935, 639] width 70 height 21
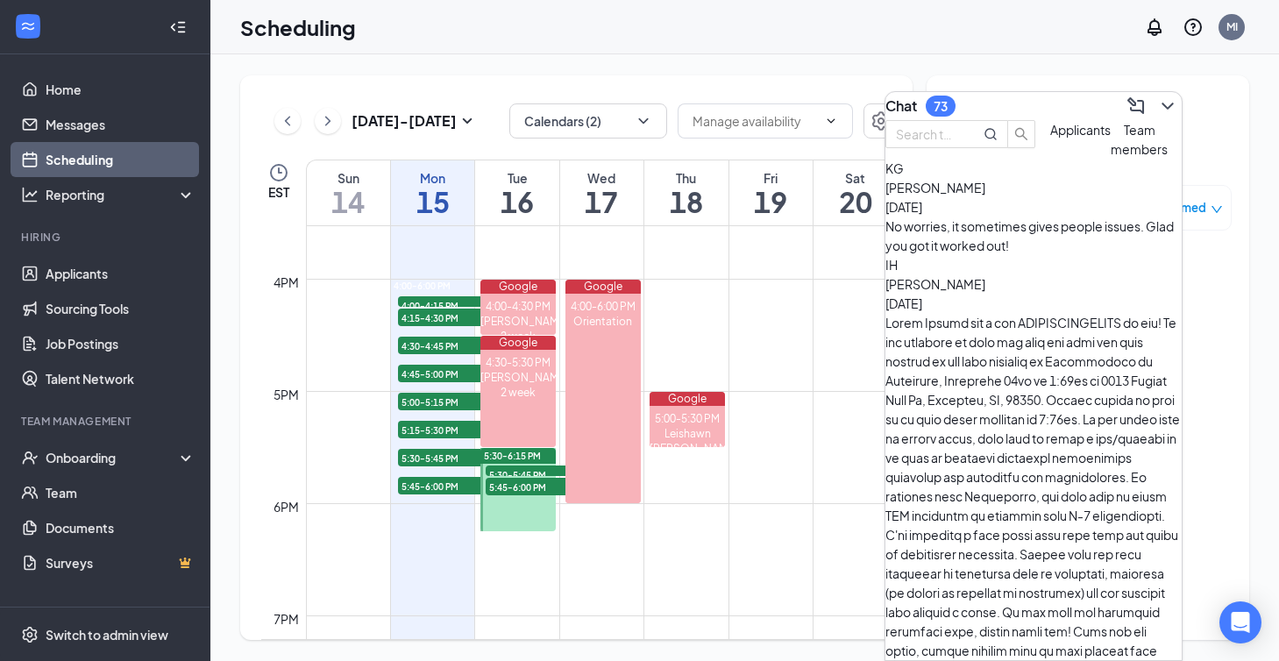
click at [1050, 159] on div "Applicants" at bounding box center [1080, 139] width 60 height 39
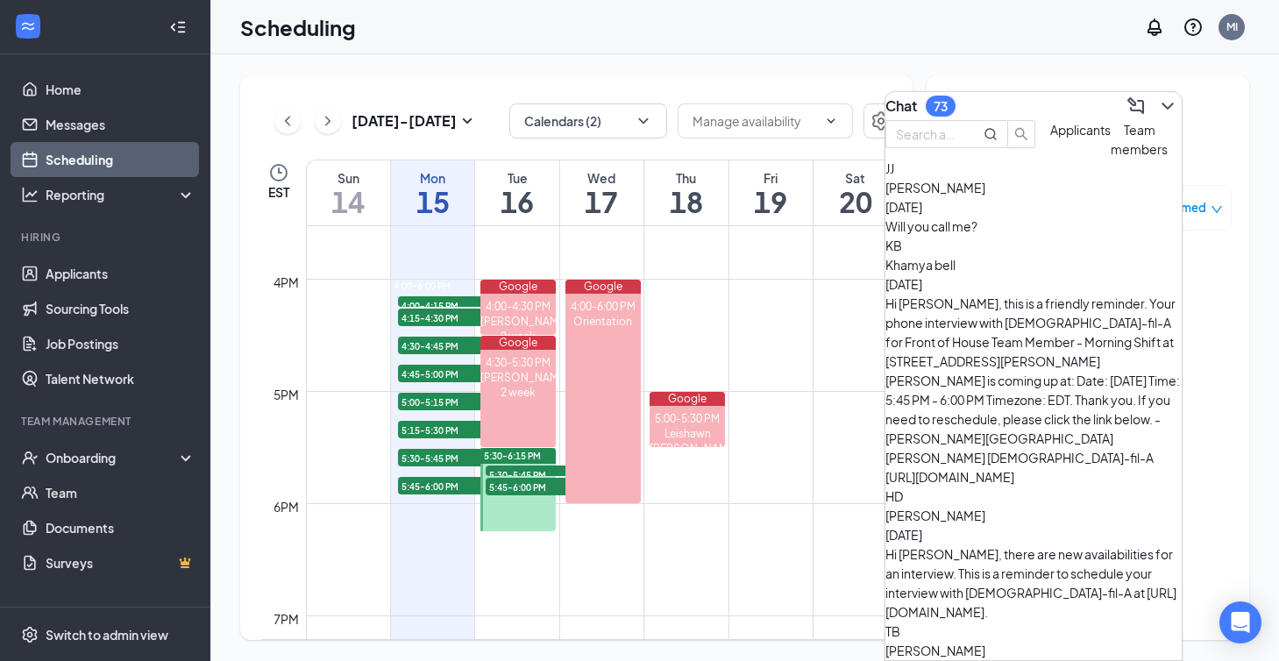
click at [1111, 159] on div "Team members" at bounding box center [1139, 139] width 57 height 39
